Goal: Information Seeking & Learning: Learn about a topic

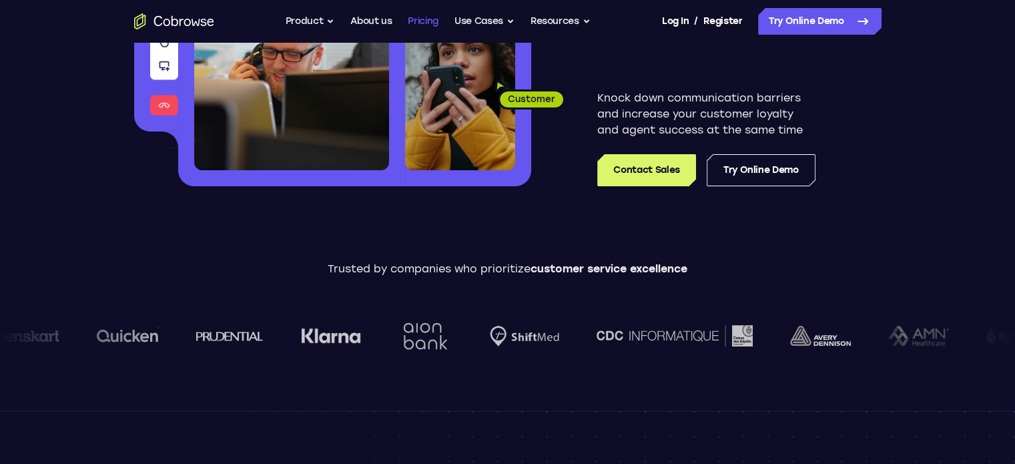
click at [422, 23] on link "Pricing" at bounding box center [423, 21] width 31 height 27
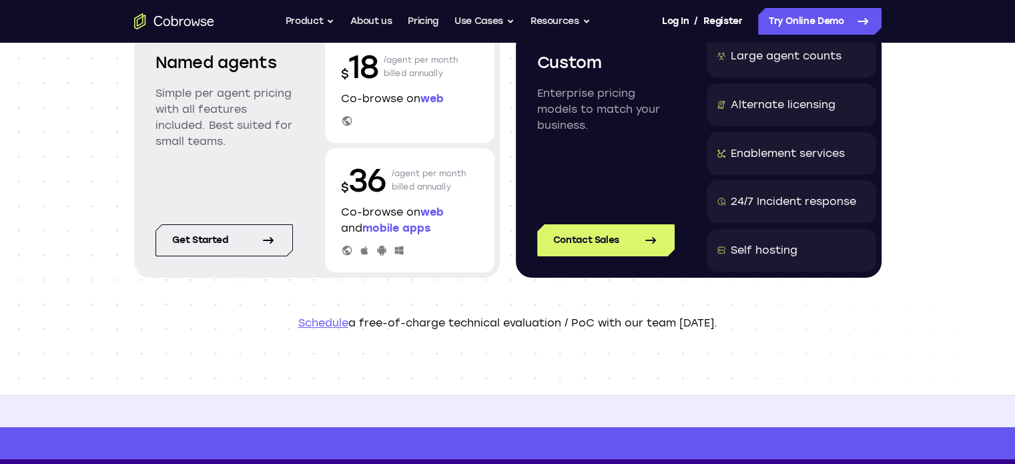
scroll to position [133, 0]
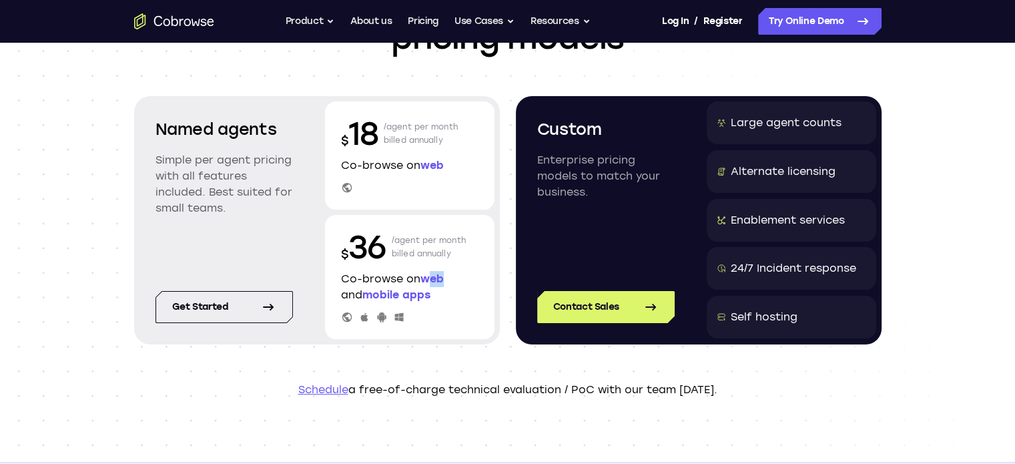
drag, startPoint x: 432, startPoint y: 279, endPoint x: 448, endPoint y: 282, distance: 16.4
click at [448, 282] on p "Co-browse on web and mobile apps" at bounding box center [409, 287] width 137 height 32
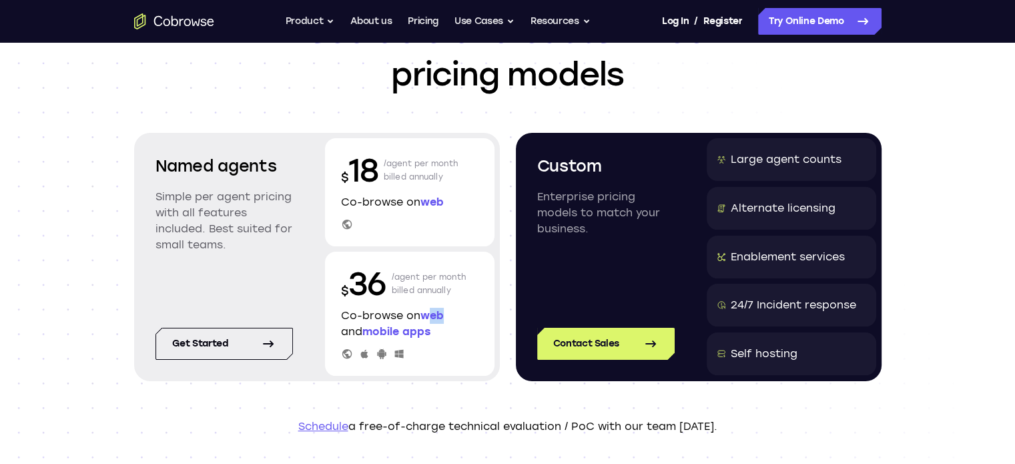
scroll to position [67, 0]
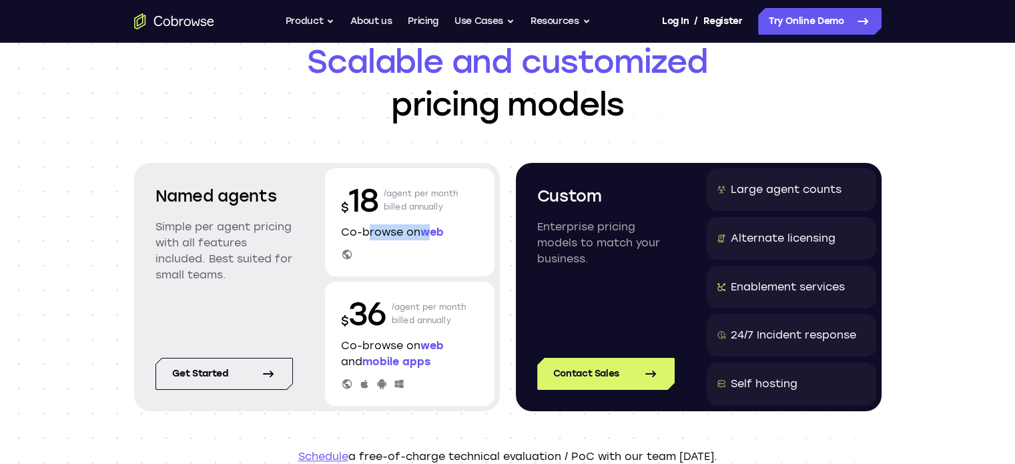
drag, startPoint x: 364, startPoint y: 226, endPoint x: 430, endPoint y: 228, distance: 66.1
click at [430, 228] on p "Co-browse on web" at bounding box center [409, 232] width 137 height 16
drag, startPoint x: 392, startPoint y: 186, endPoint x: 446, endPoint y: 218, distance: 62.8
click at [446, 218] on p "/agent per month billed annually" at bounding box center [421, 200] width 75 height 43
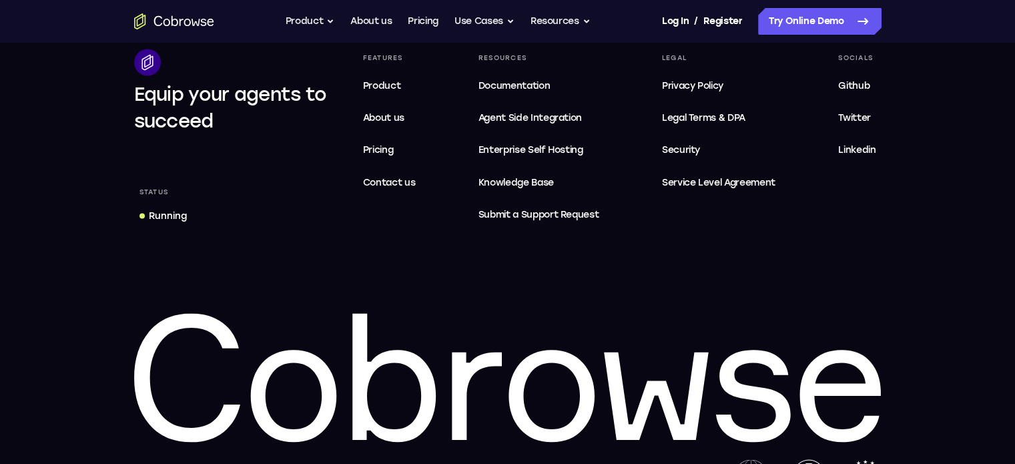
scroll to position [2423, 0]
